Goal: Transaction & Acquisition: Purchase product/service

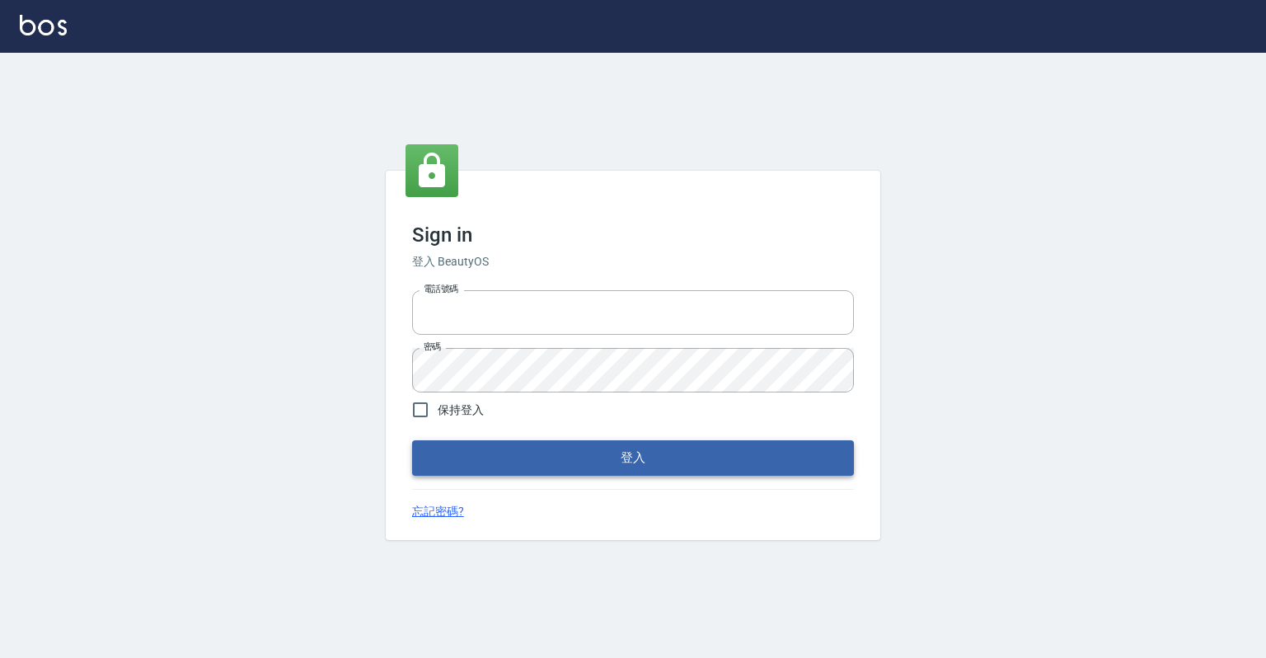
type input "0918176355"
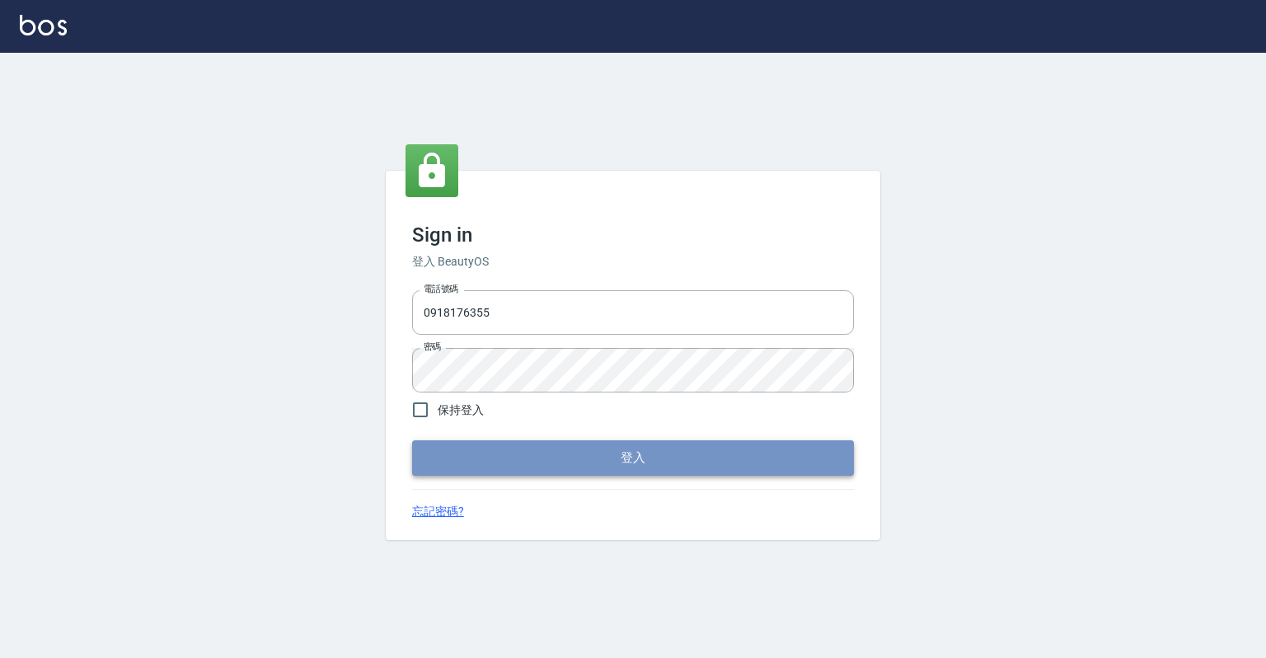
click at [487, 457] on button "登入" at bounding box center [633, 457] width 442 height 35
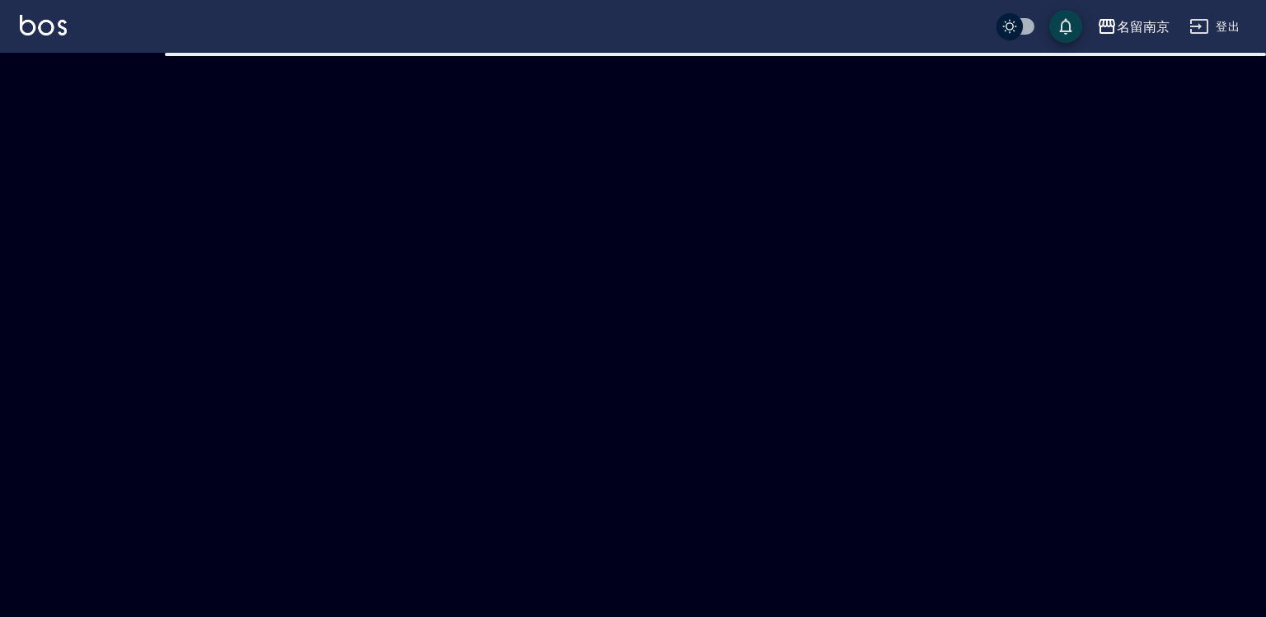
checkbox input "true"
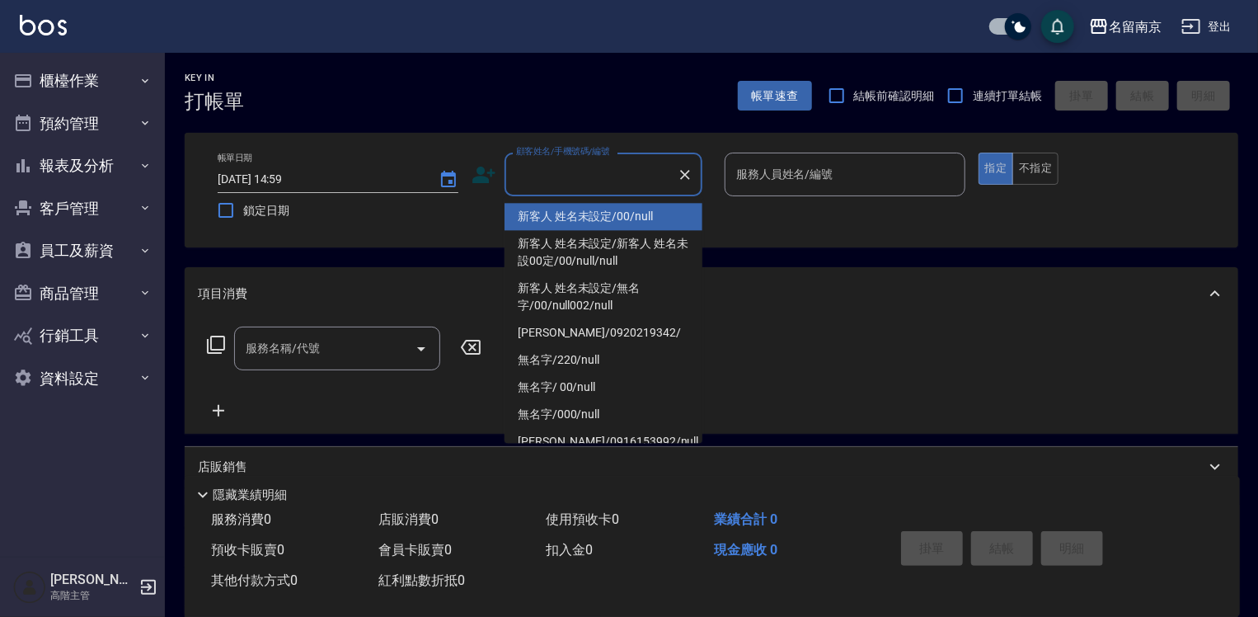
click at [626, 177] on input "顧客姓名/手機號碼/編號" at bounding box center [591, 174] width 158 height 29
type input "新客人 姓名未設定/00/null"
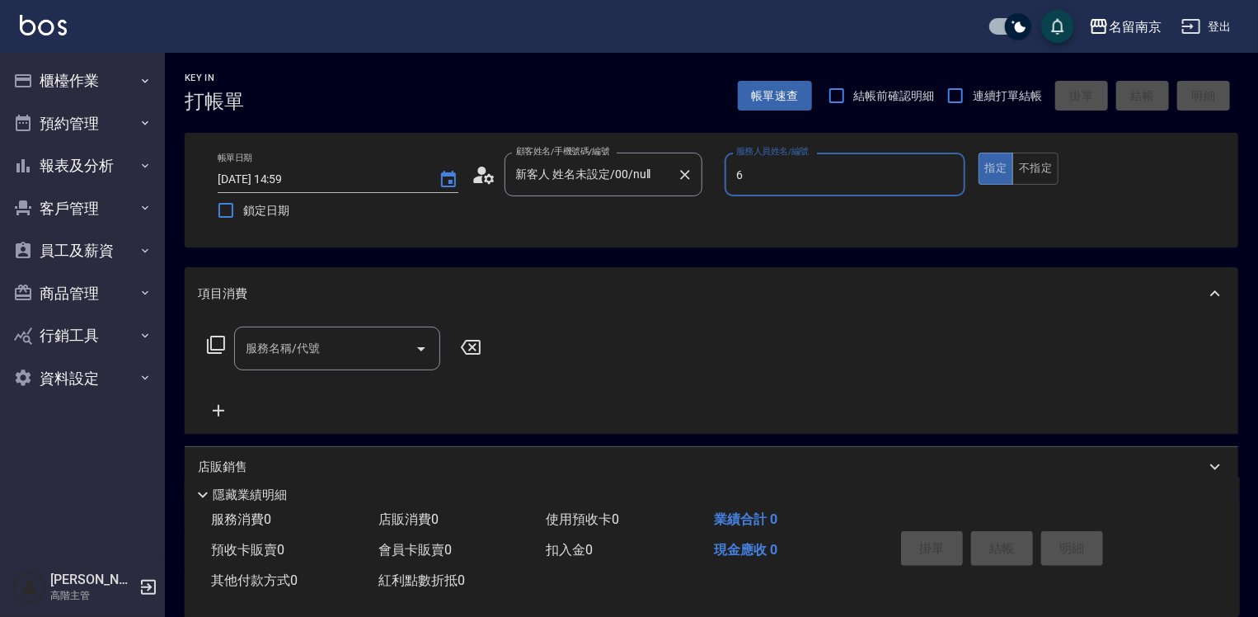
type input "6"
type button "true"
type input "軒-6"
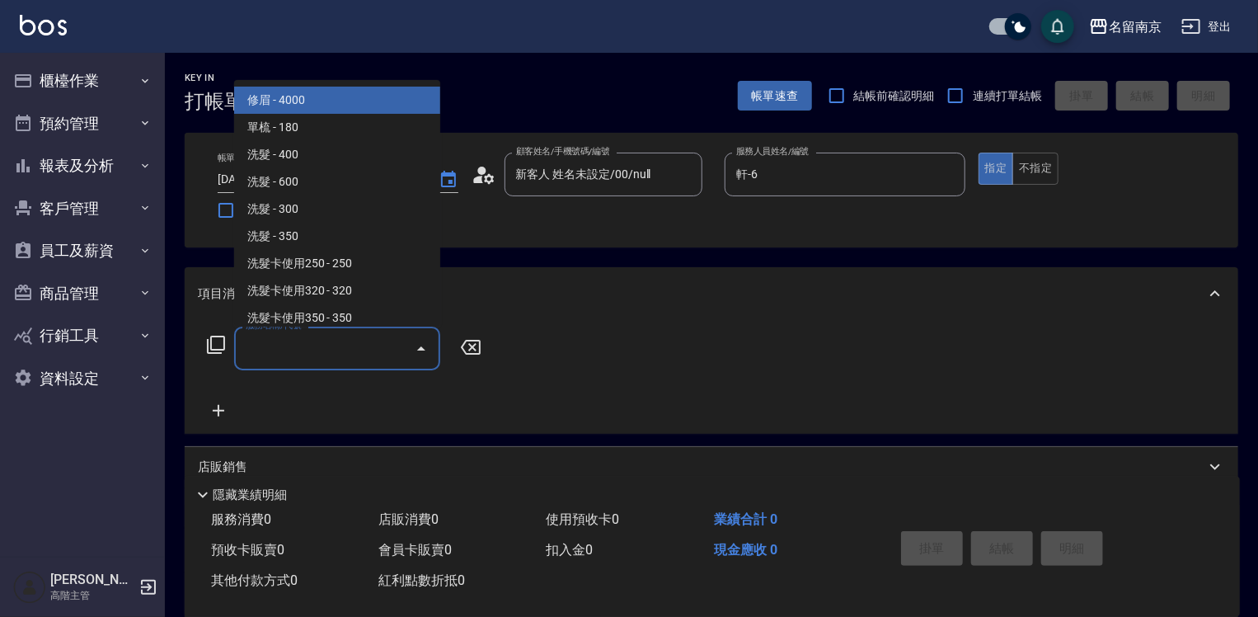
click at [304, 360] on input "服務名稱/代號" at bounding box center [324, 348] width 166 height 29
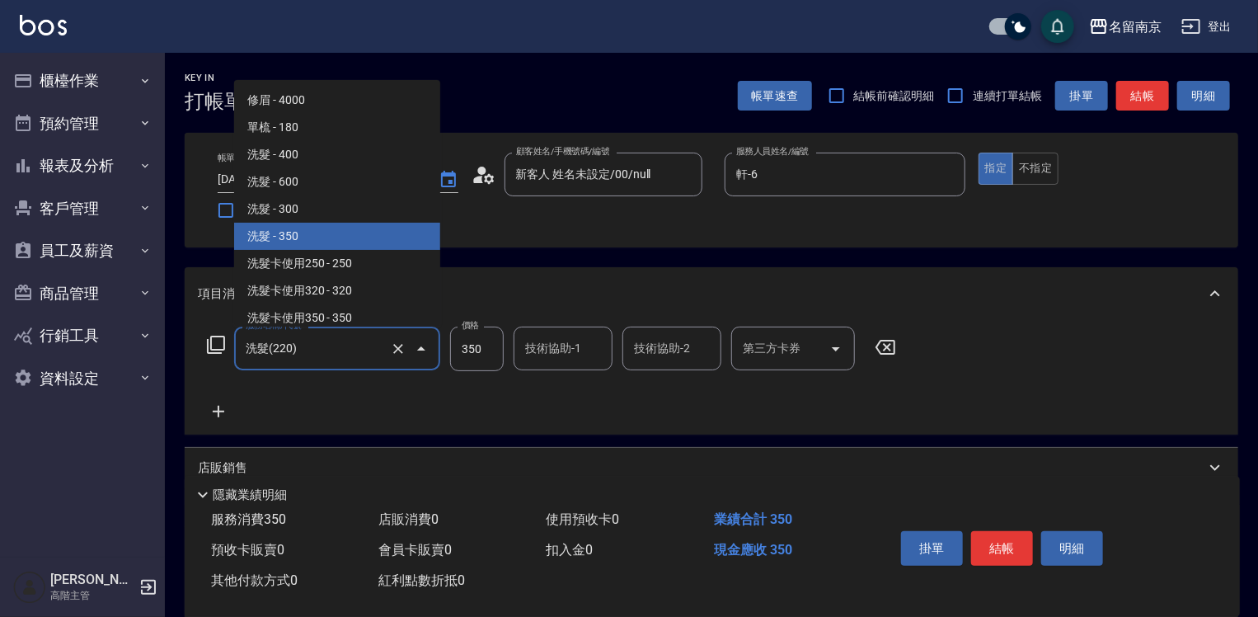
click at [309, 356] on input "洗髮(220)" at bounding box center [313, 348] width 145 height 29
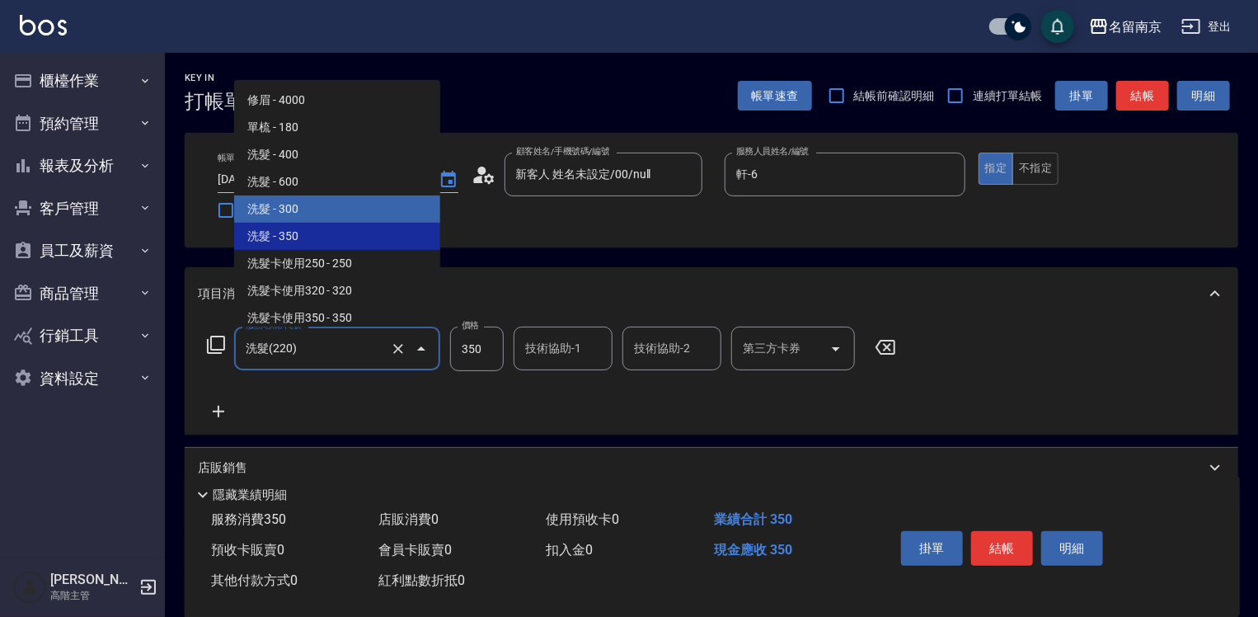
click at [351, 199] on span "洗髮 - 300" at bounding box center [337, 208] width 206 height 27
type input "洗髮(219)"
type input "300"
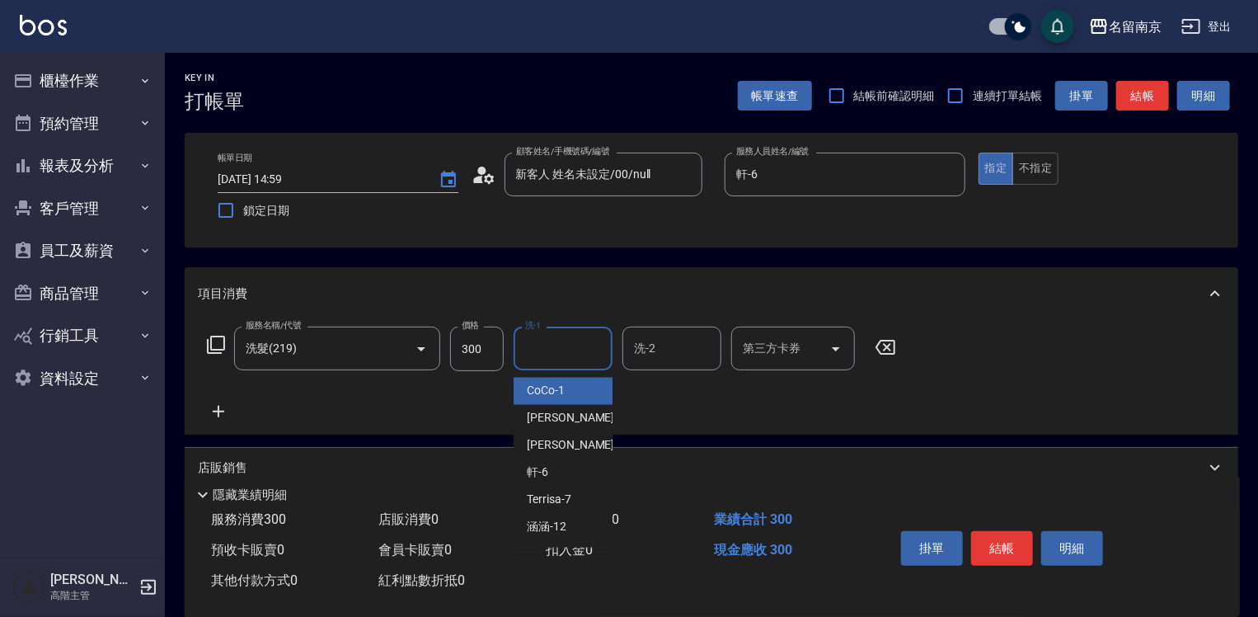
click at [542, 353] on input "洗-1" at bounding box center [563, 348] width 84 height 29
type input "軒-6"
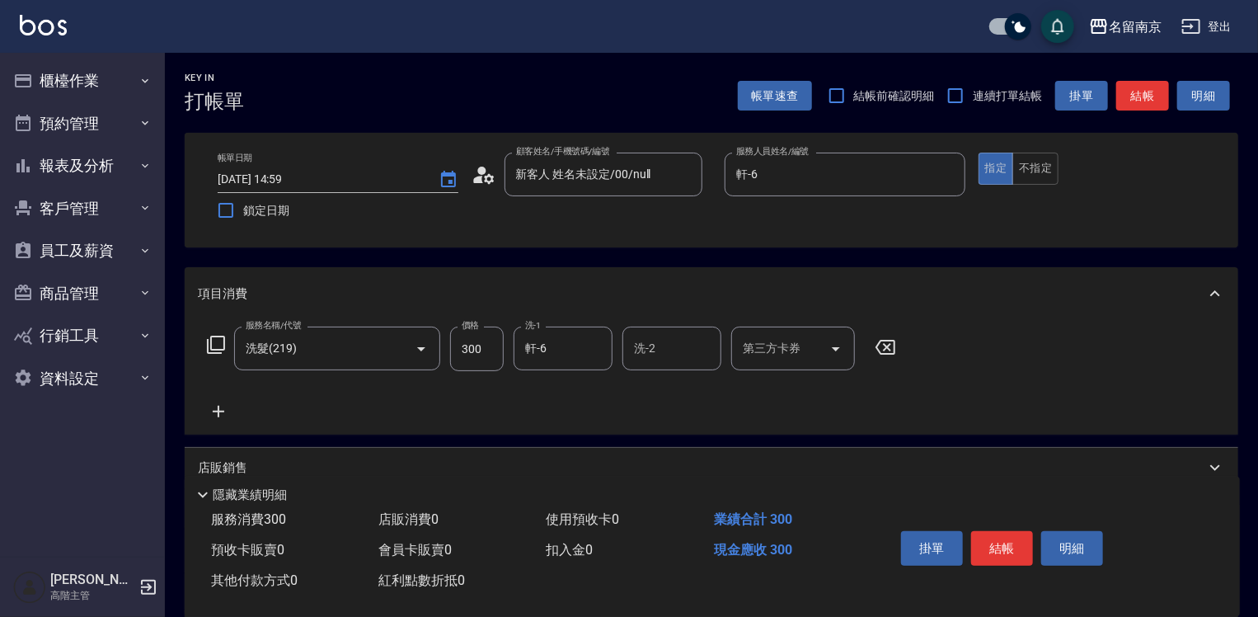
click at [218, 415] on icon at bounding box center [219, 412] width 12 height 12
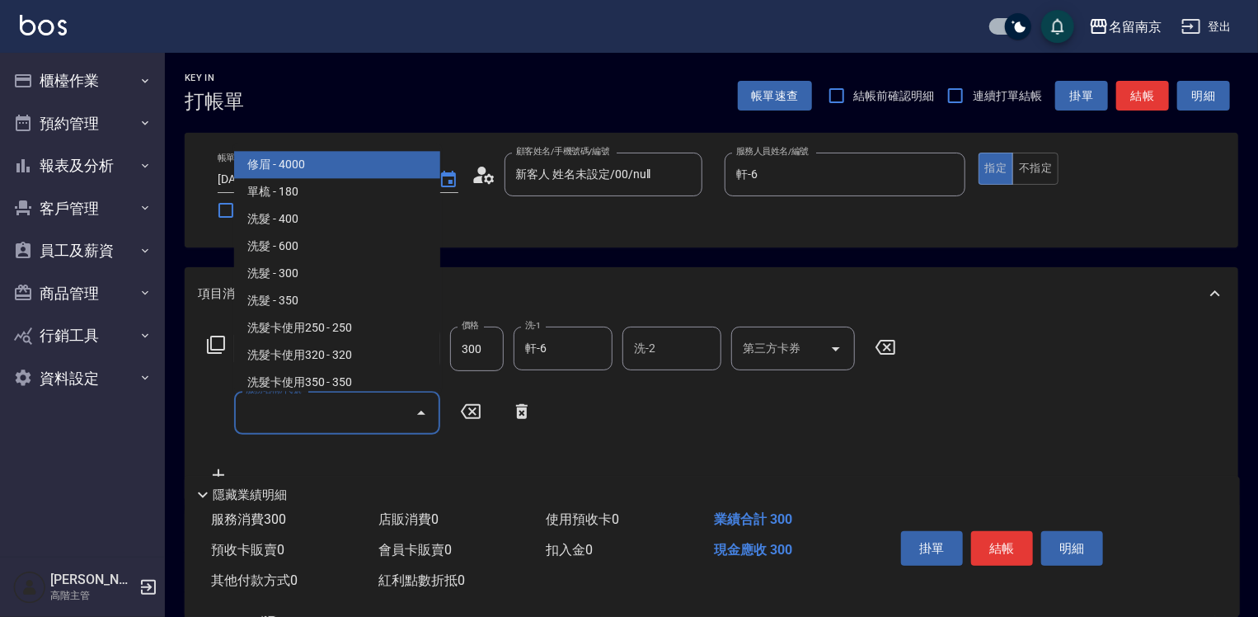
click at [345, 406] on input "服務名稱/代號" at bounding box center [324, 412] width 166 height 29
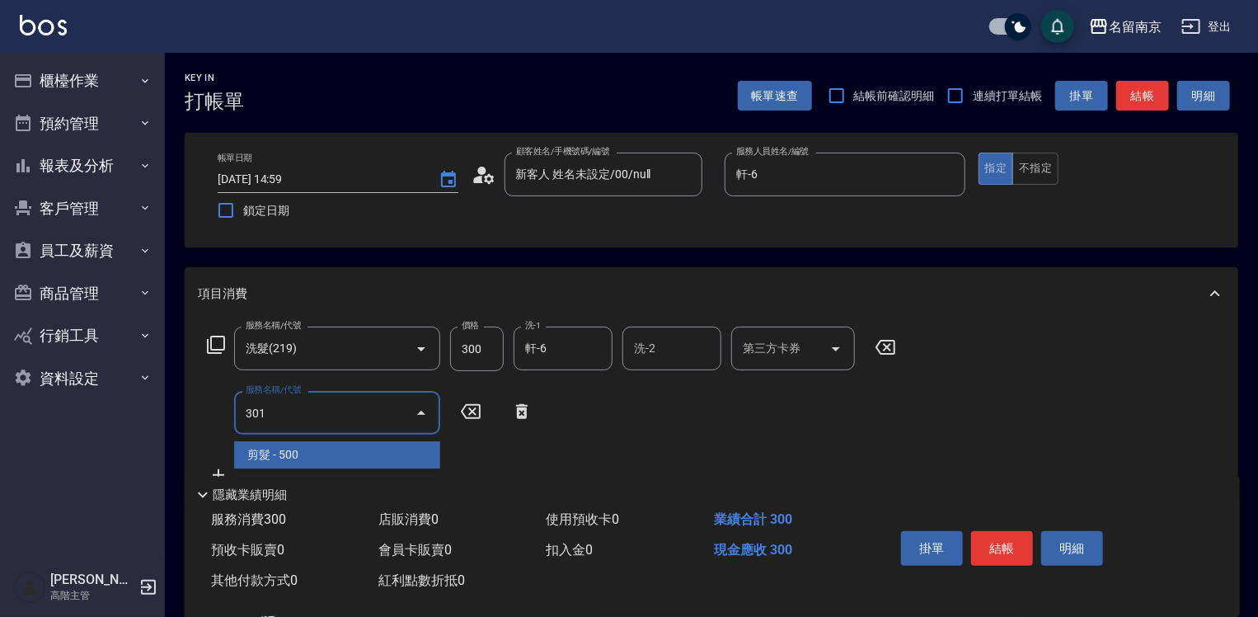
type input "剪髮(301)"
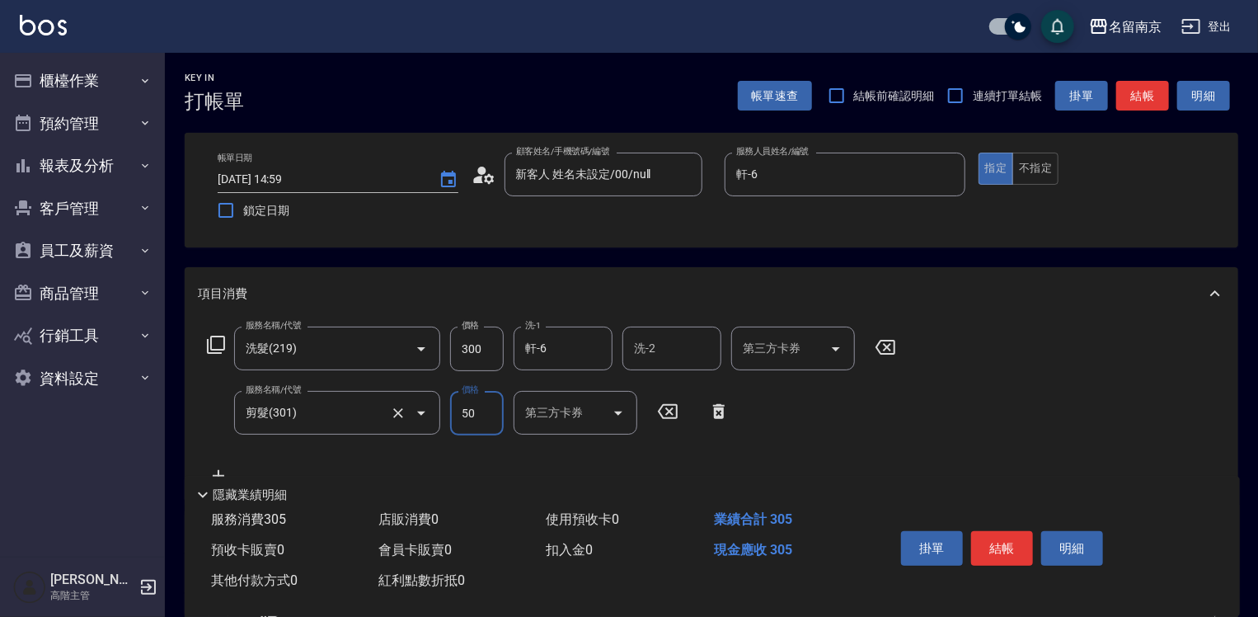
type input "500"
click at [1006, 535] on button "結帳" at bounding box center [1002, 548] width 62 height 35
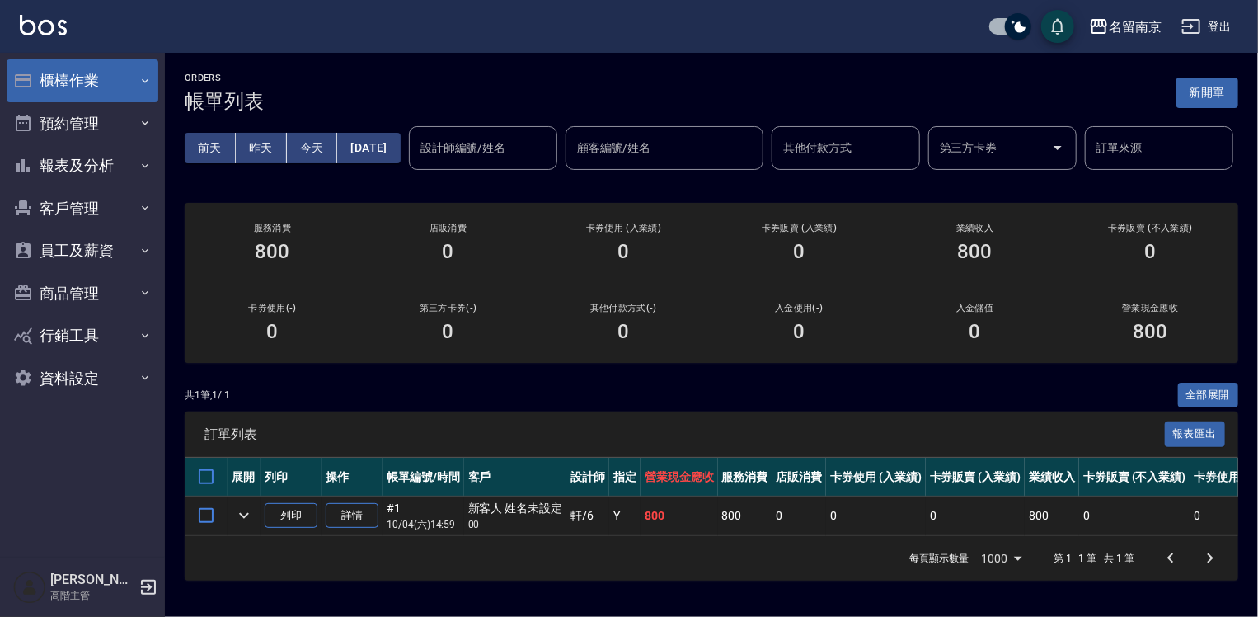
click at [89, 83] on button "櫃檯作業" at bounding box center [83, 80] width 152 height 43
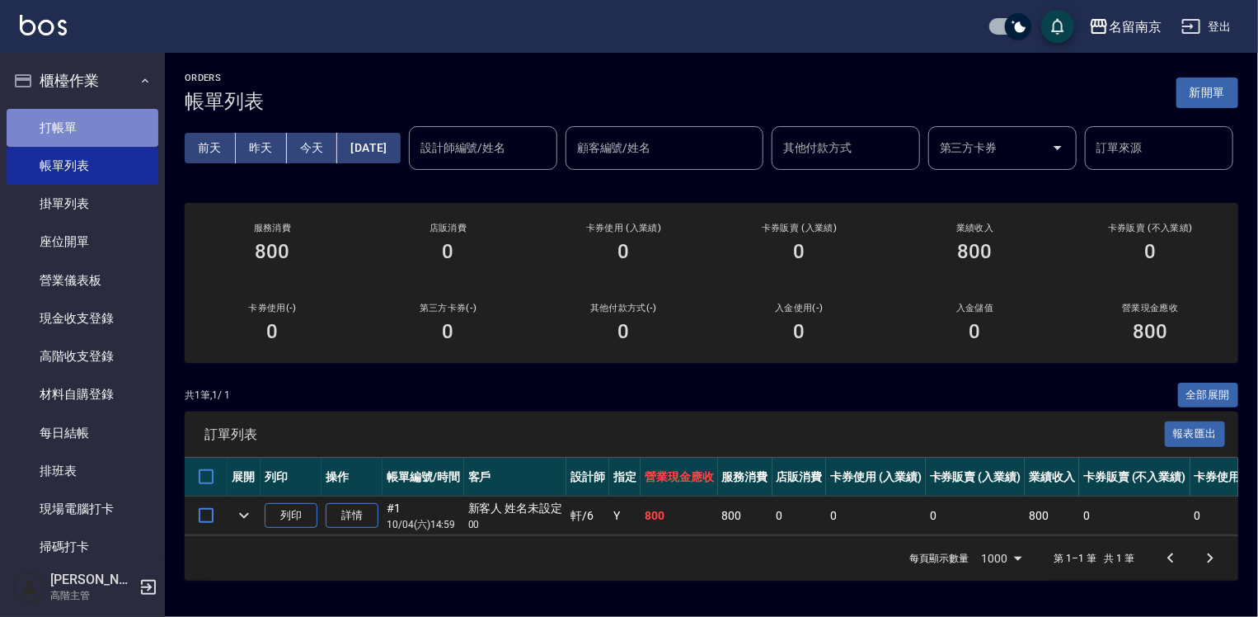
click at [91, 119] on link "打帳單" at bounding box center [83, 128] width 152 height 38
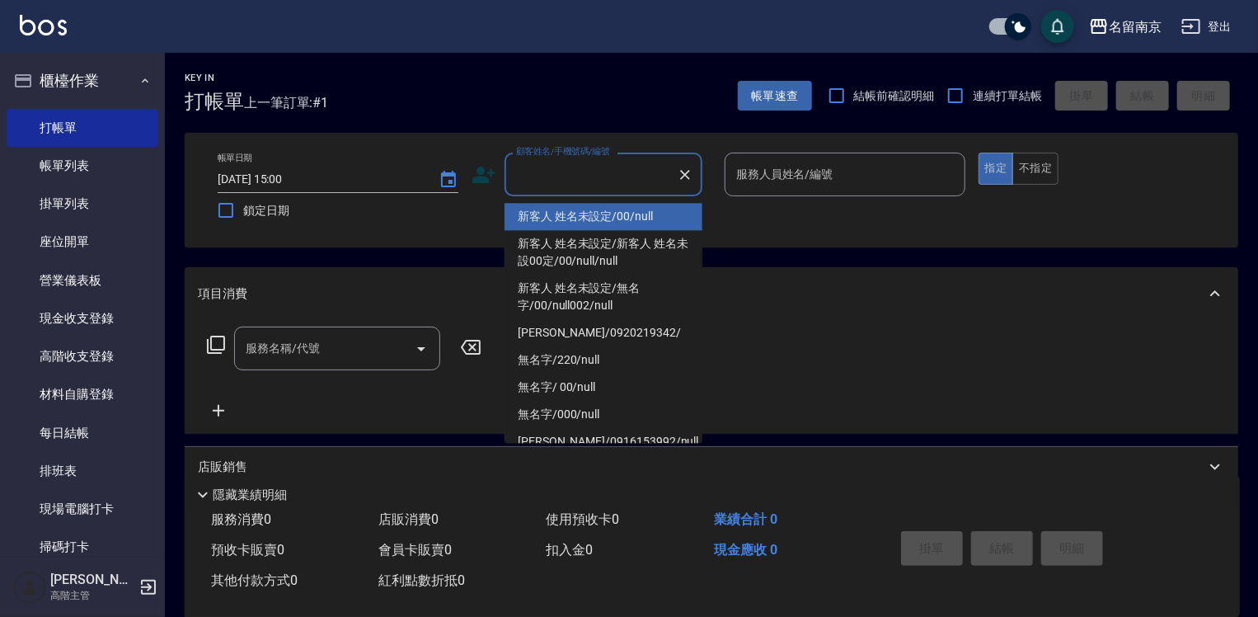
click at [593, 171] on input "顧客姓名/手機號碼/編號" at bounding box center [591, 174] width 158 height 29
type input "新客人 姓名未設定/00/null"
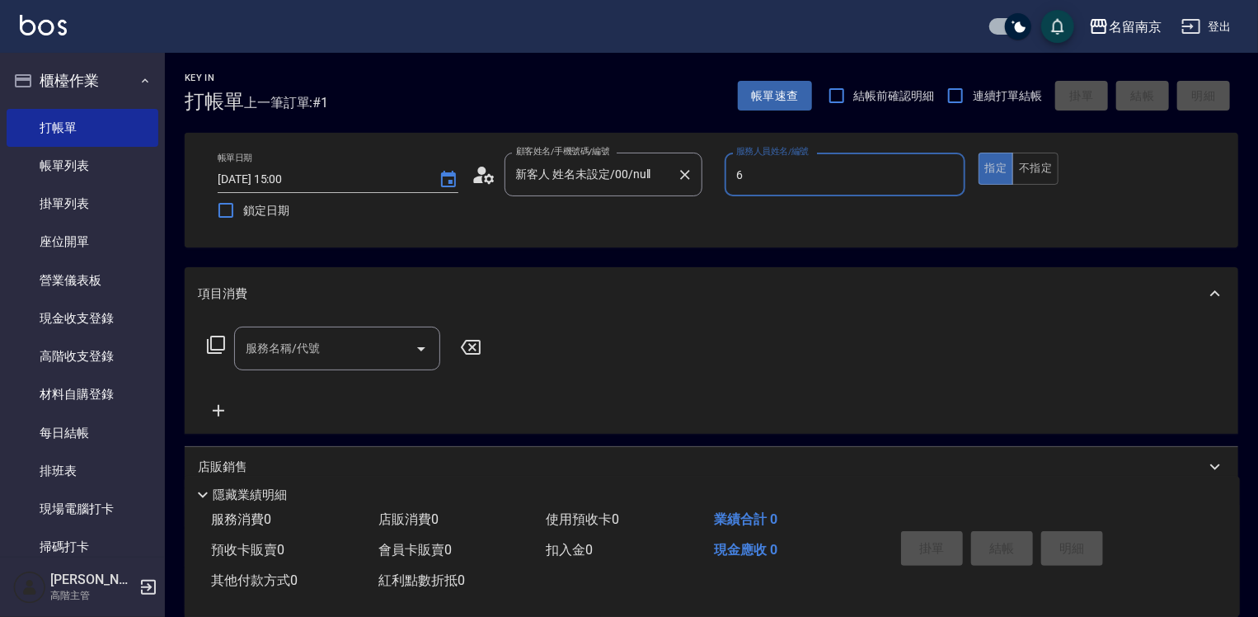
type input "軒-6"
type button "true"
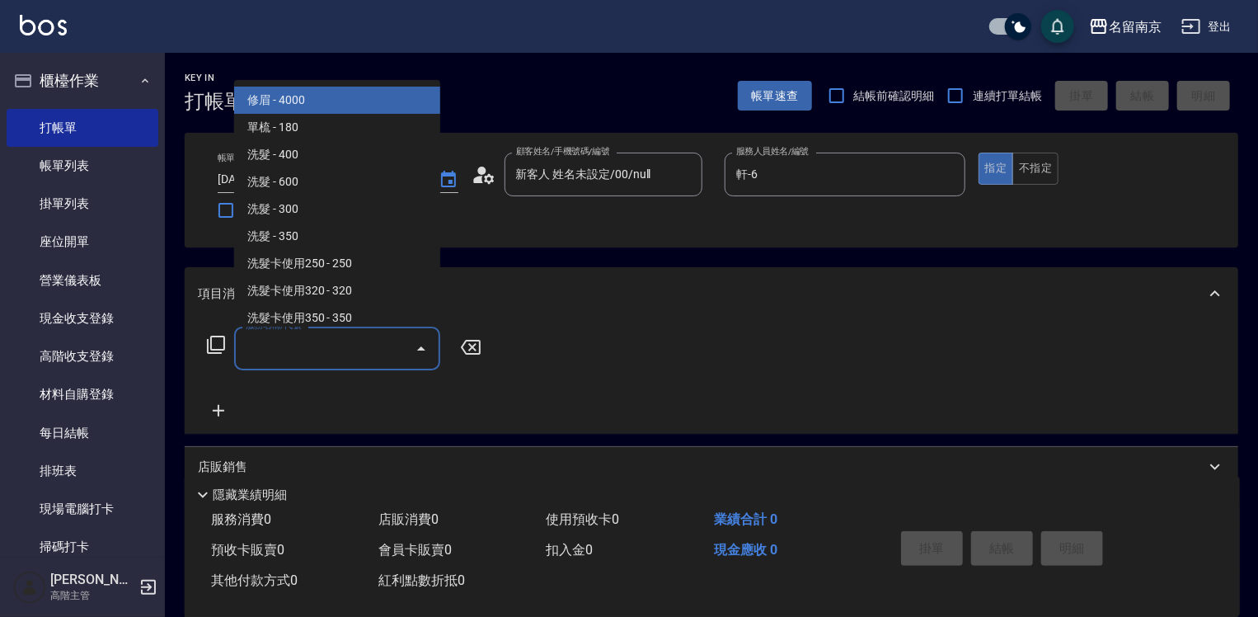
click at [295, 359] on input "服務名稱/代號" at bounding box center [324, 348] width 166 height 29
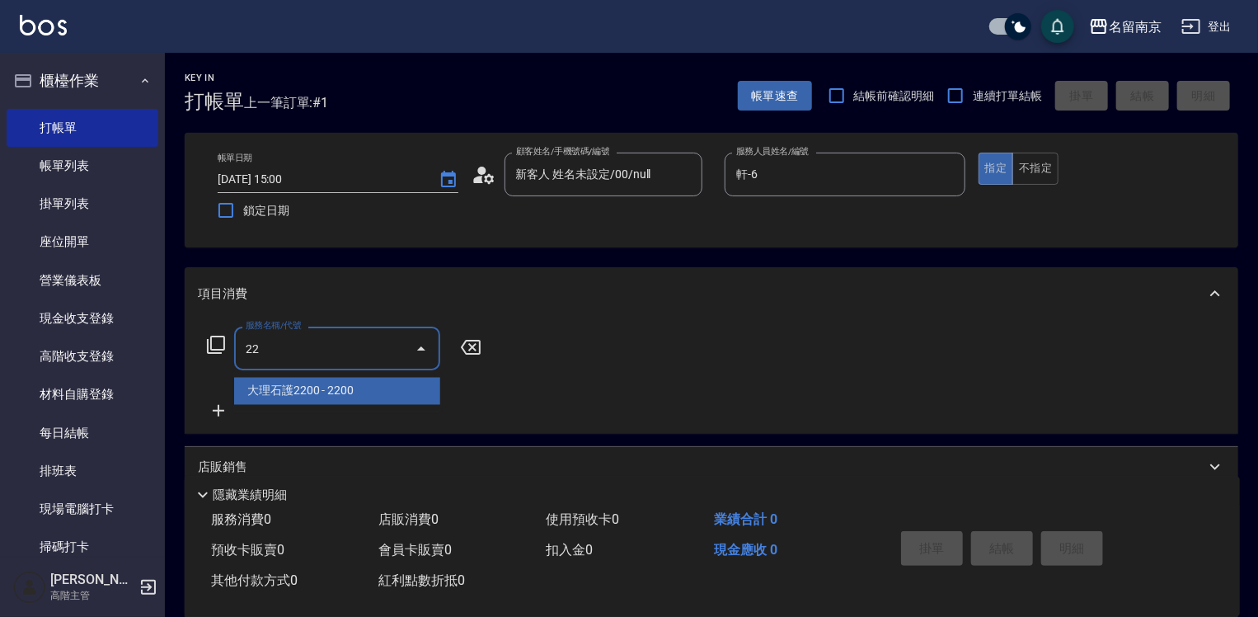
click at [307, 343] on input "22" at bounding box center [324, 348] width 166 height 29
click at [251, 346] on input "22" at bounding box center [324, 348] width 166 height 29
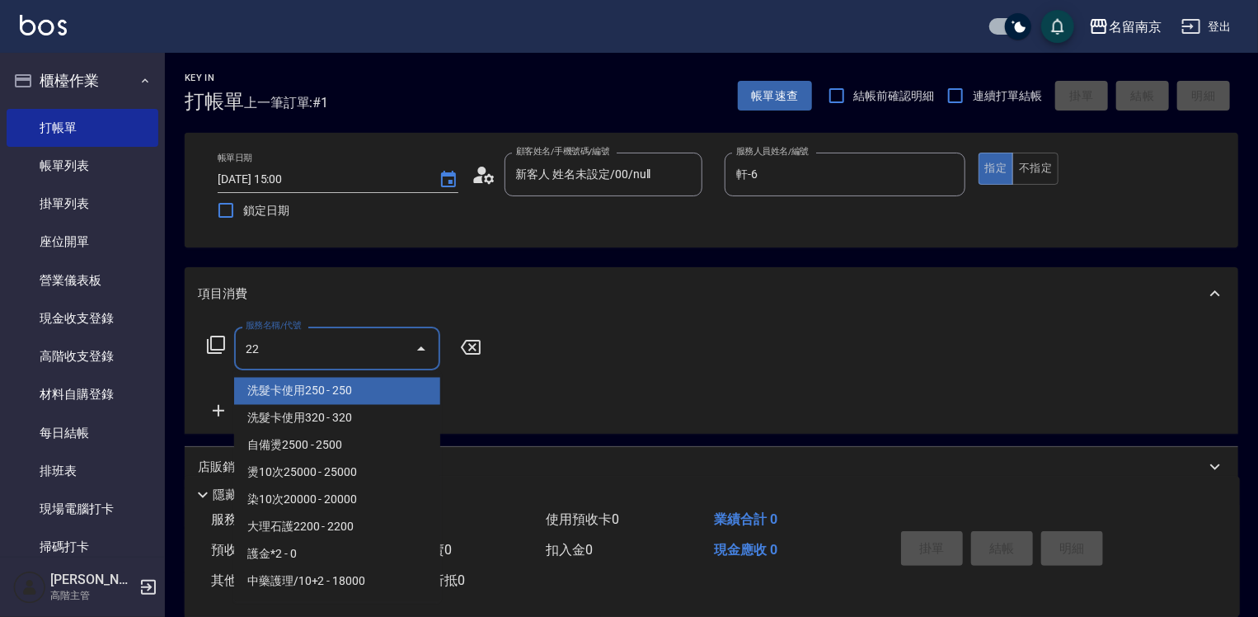
type input "2"
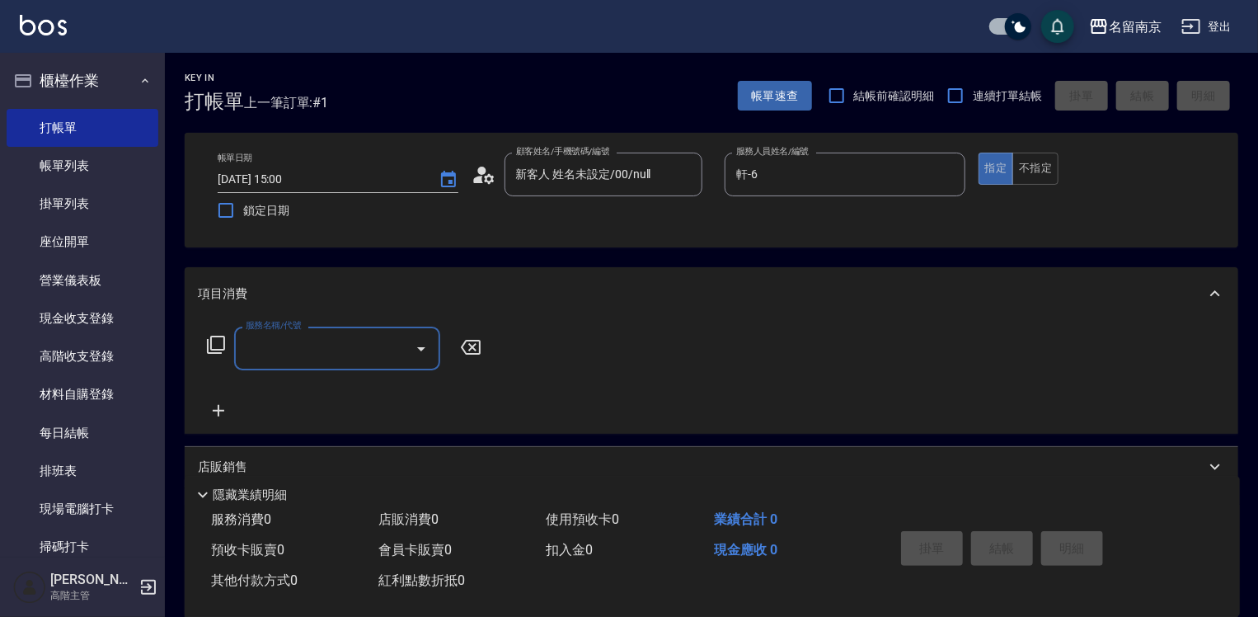
click at [251, 346] on input "服務名稱/代號" at bounding box center [324, 348] width 166 height 29
click at [214, 336] on icon at bounding box center [216, 344] width 18 height 18
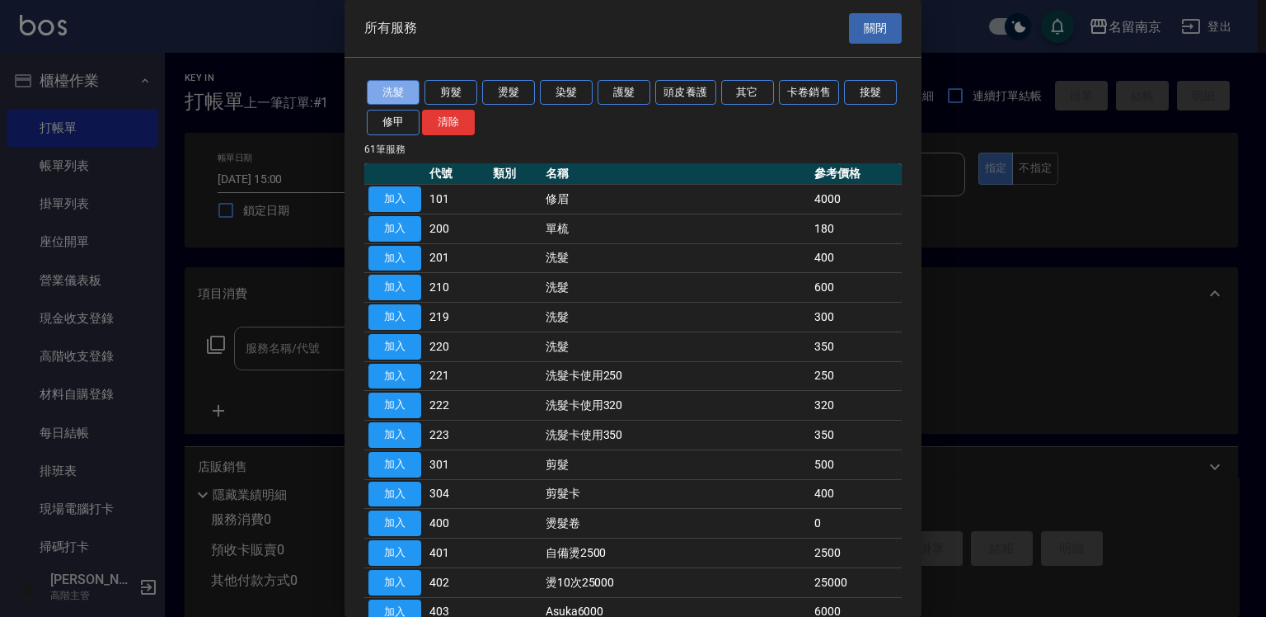
click at [406, 88] on button "洗髮" at bounding box center [393, 93] width 53 height 26
